Goal: Task Accomplishment & Management: Manage account settings

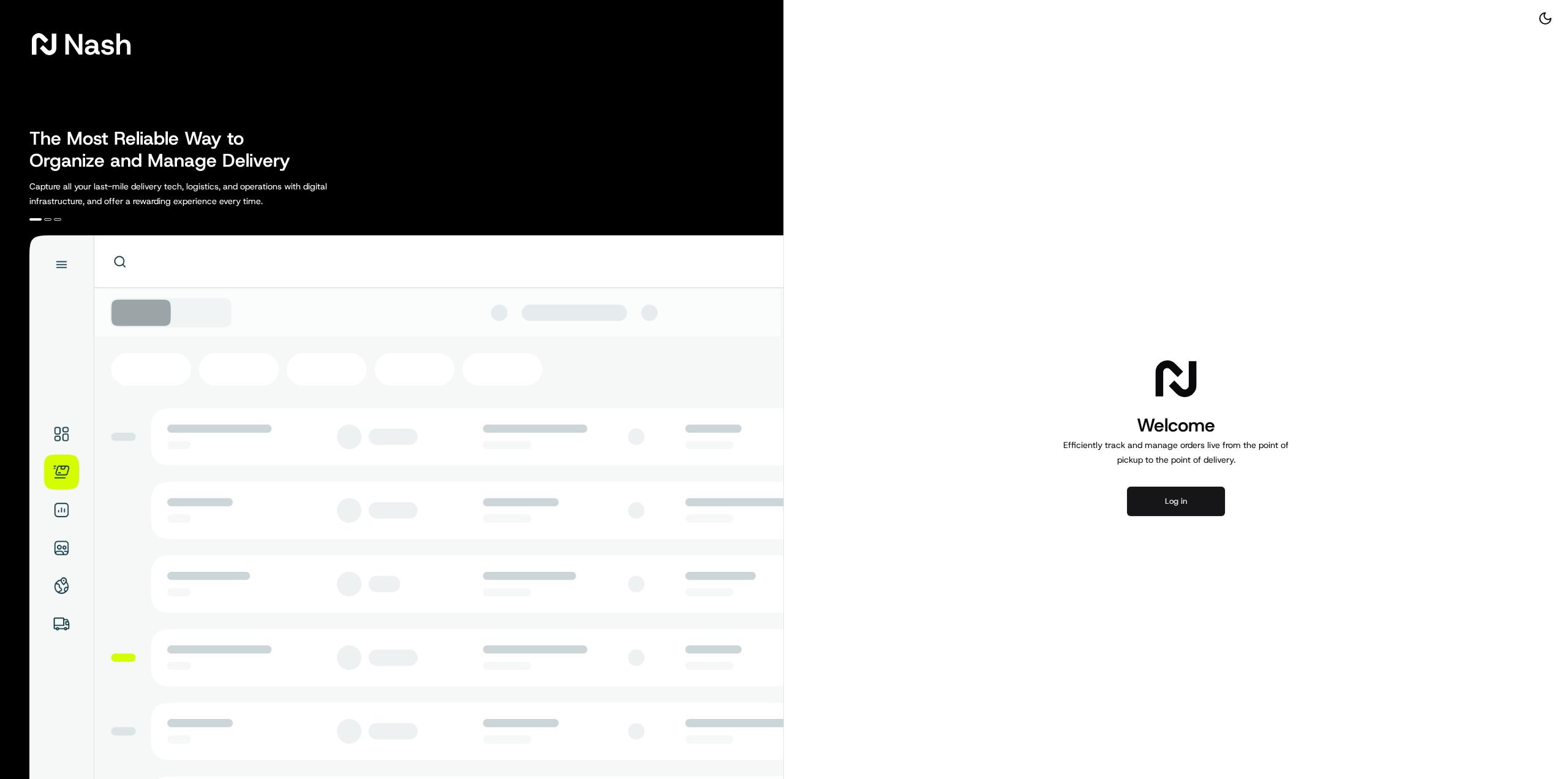
click at [1168, 509] on button "Log in" at bounding box center [1176, 501] width 98 height 30
